Goal: Task Accomplishment & Management: Manage account settings

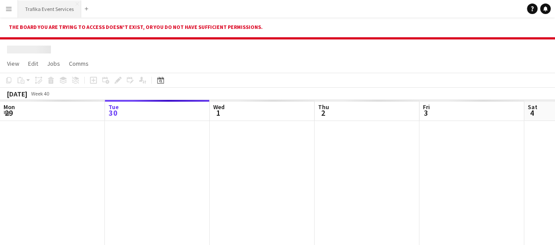
click at [45, 8] on button "Trafika Event Services Close" at bounding box center [49, 8] width 63 height 17
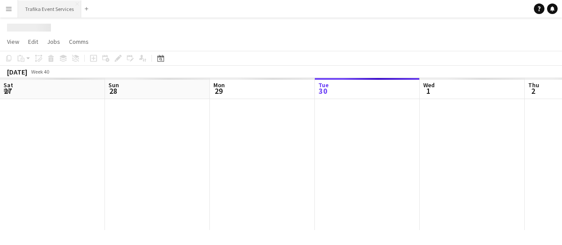
scroll to position [0, 210]
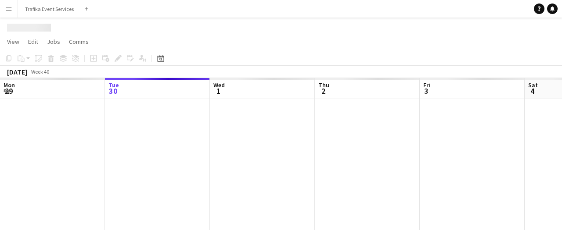
click at [8, 8] on app-icon "Menu" at bounding box center [8, 8] width 7 height 7
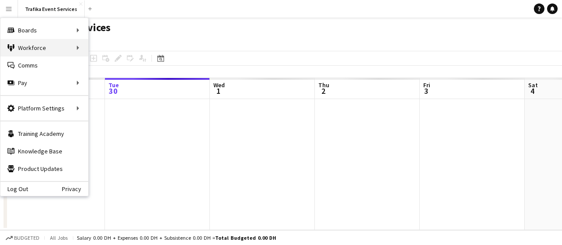
click at [38, 44] on div "Workforce Workforce" at bounding box center [44, 48] width 88 height 18
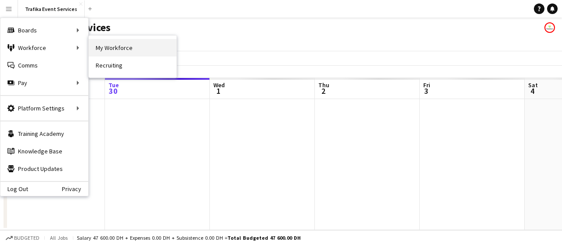
click at [102, 47] on link "My Workforce" at bounding box center [133, 48] width 88 height 18
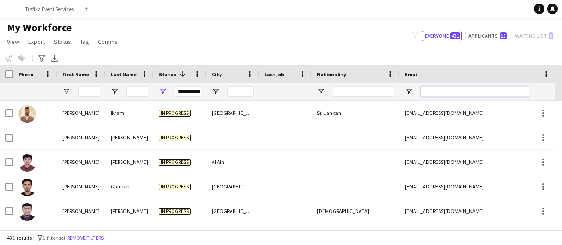
click at [430, 89] on input "Email Filter Input" at bounding box center [494, 91] width 149 height 11
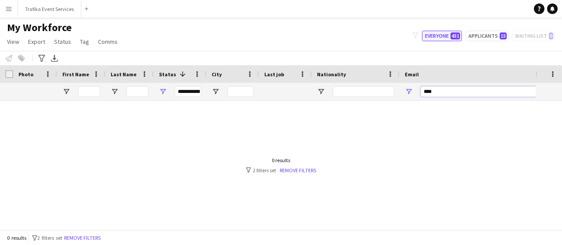
type input "****"
click at [443, 37] on button "Everyone 431" at bounding box center [442, 36] width 40 height 11
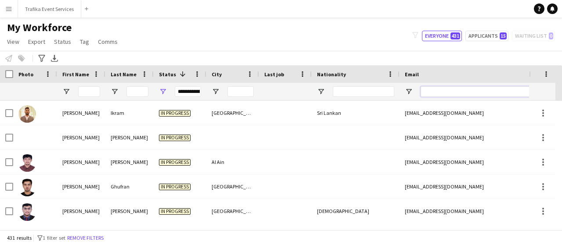
click at [435, 93] on input "Email Filter Input" at bounding box center [494, 91] width 149 height 11
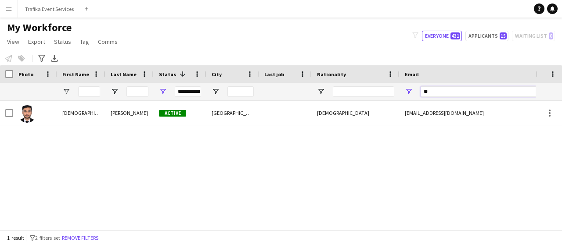
type input "*"
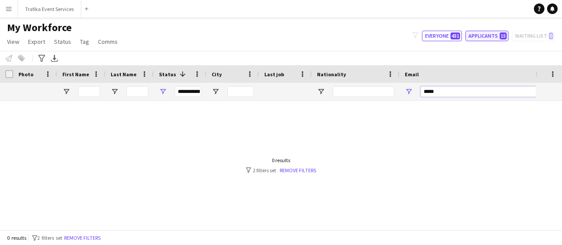
type input "*****"
click at [473, 36] on button "Applicants 15" at bounding box center [486, 36] width 43 height 11
type input "**********"
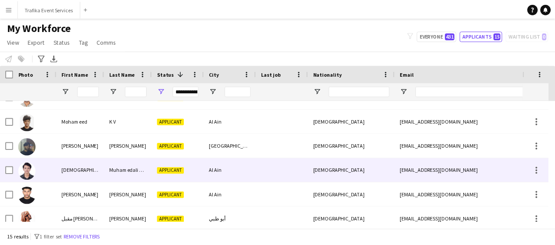
scroll to position [246, 0]
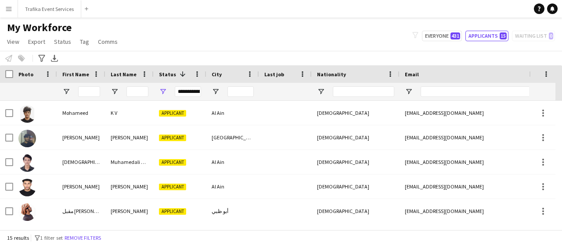
click at [4, 8] on button "Menu" at bounding box center [9, 9] width 18 height 18
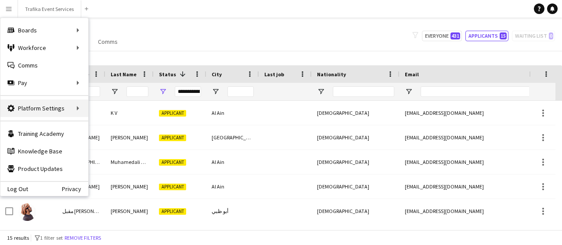
click at [38, 104] on div "Platform Settings Platform Settings" at bounding box center [44, 109] width 88 height 18
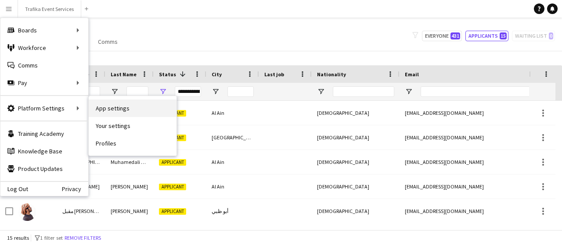
click at [114, 113] on link "App settings" at bounding box center [133, 109] width 88 height 18
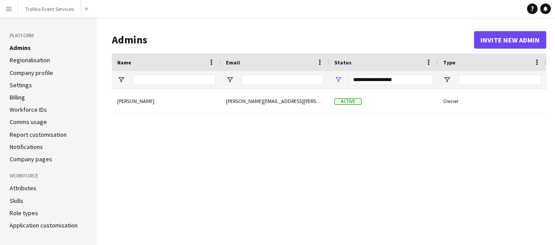
scroll to position [3, 0]
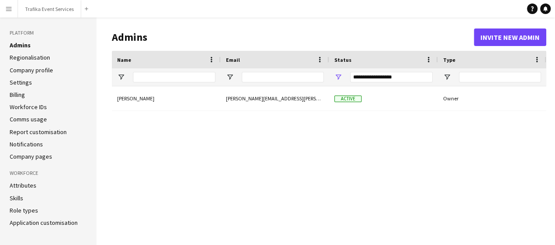
click at [55, 222] on link "Application customisation" at bounding box center [44, 223] width 68 height 8
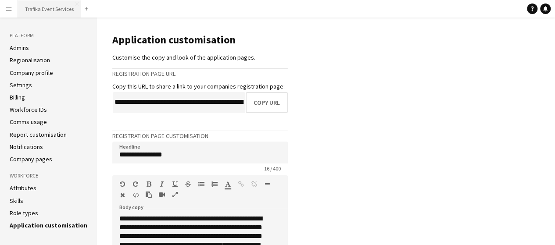
click at [41, 11] on button "Trafika Event Services Close" at bounding box center [49, 8] width 63 height 17
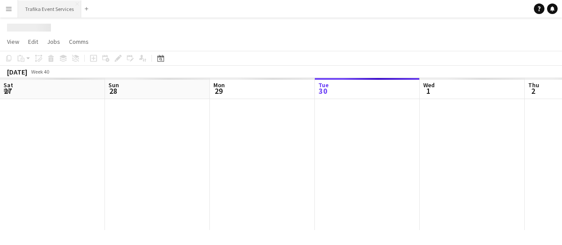
scroll to position [0, 210]
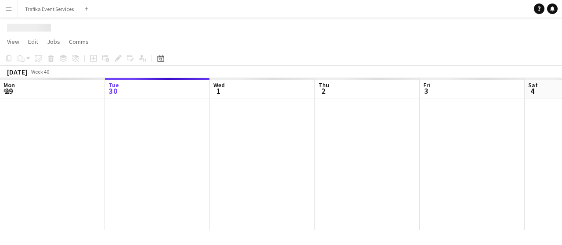
click at [12, 8] on app-icon "Menu" at bounding box center [8, 8] width 7 height 7
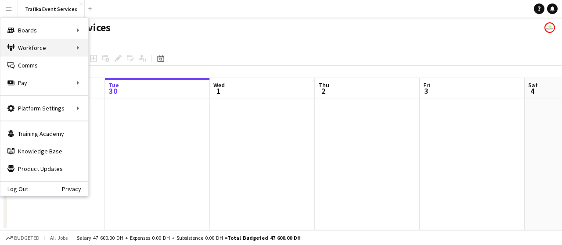
click at [38, 47] on div "Workforce Workforce" at bounding box center [44, 48] width 88 height 18
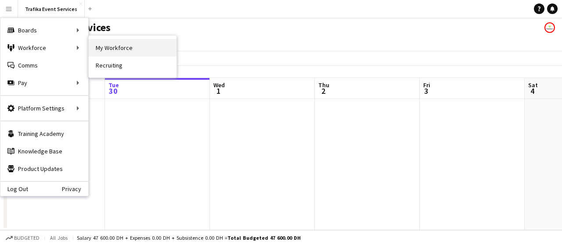
click at [127, 49] on link "My Workforce" at bounding box center [133, 48] width 88 height 18
